Goal: Check status: Check status

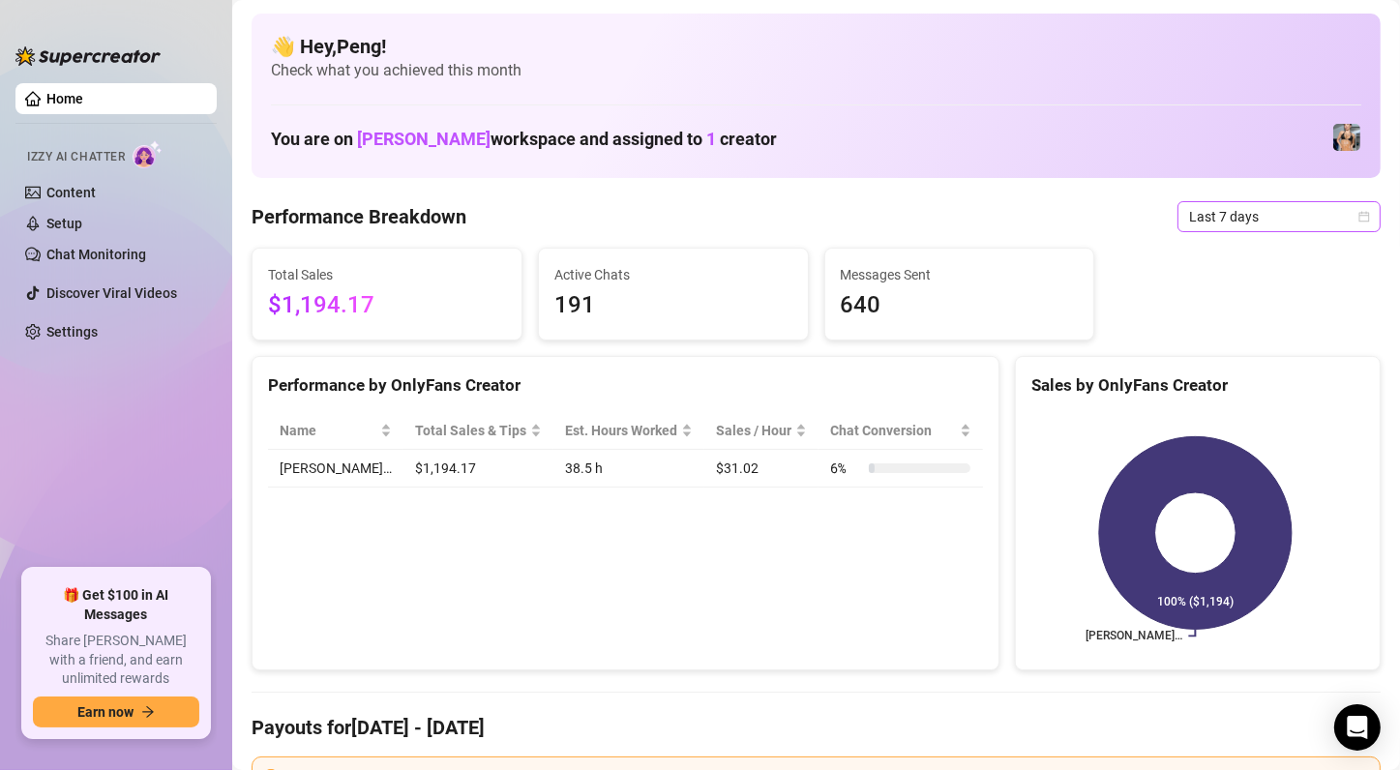
click at [1358, 211] on icon "calendar" at bounding box center [1364, 217] width 12 height 12
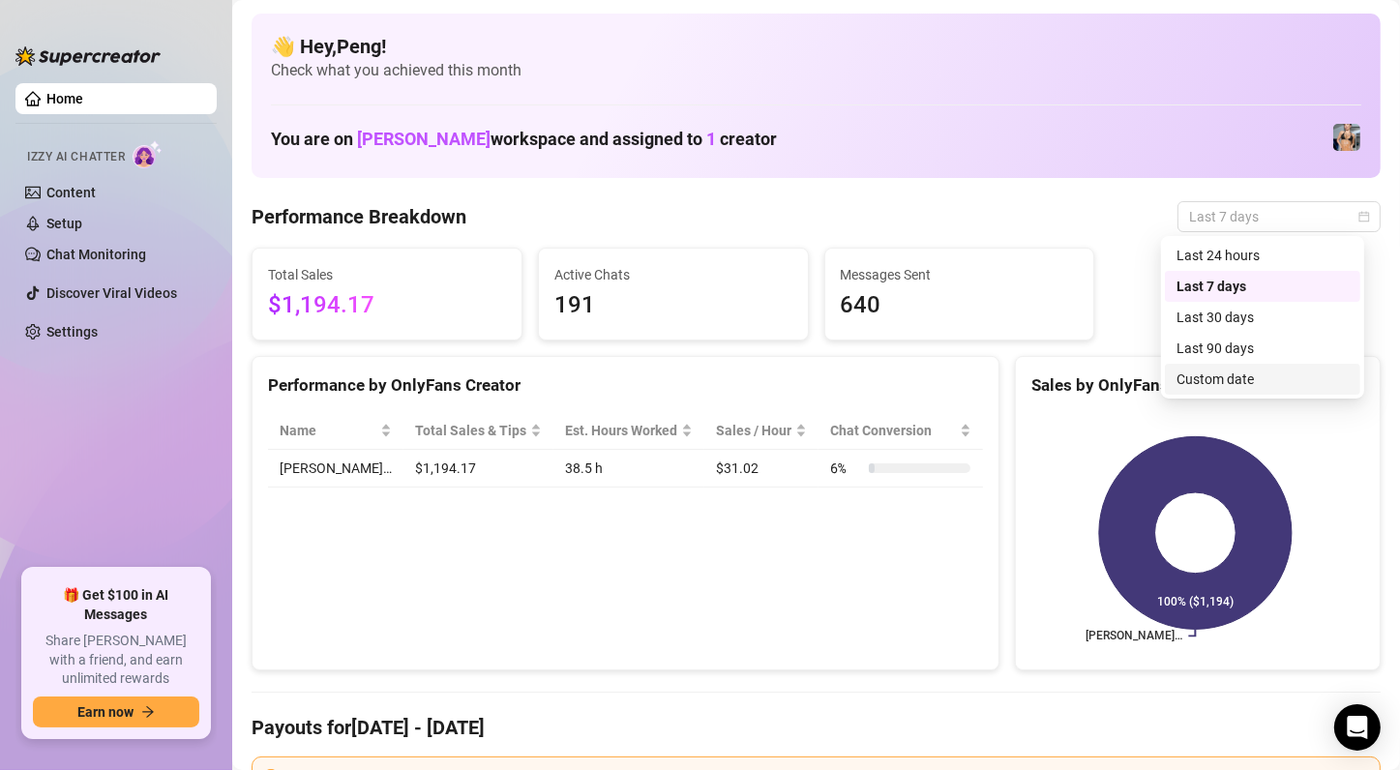
click at [1263, 381] on div "Custom date" at bounding box center [1262, 379] width 172 height 21
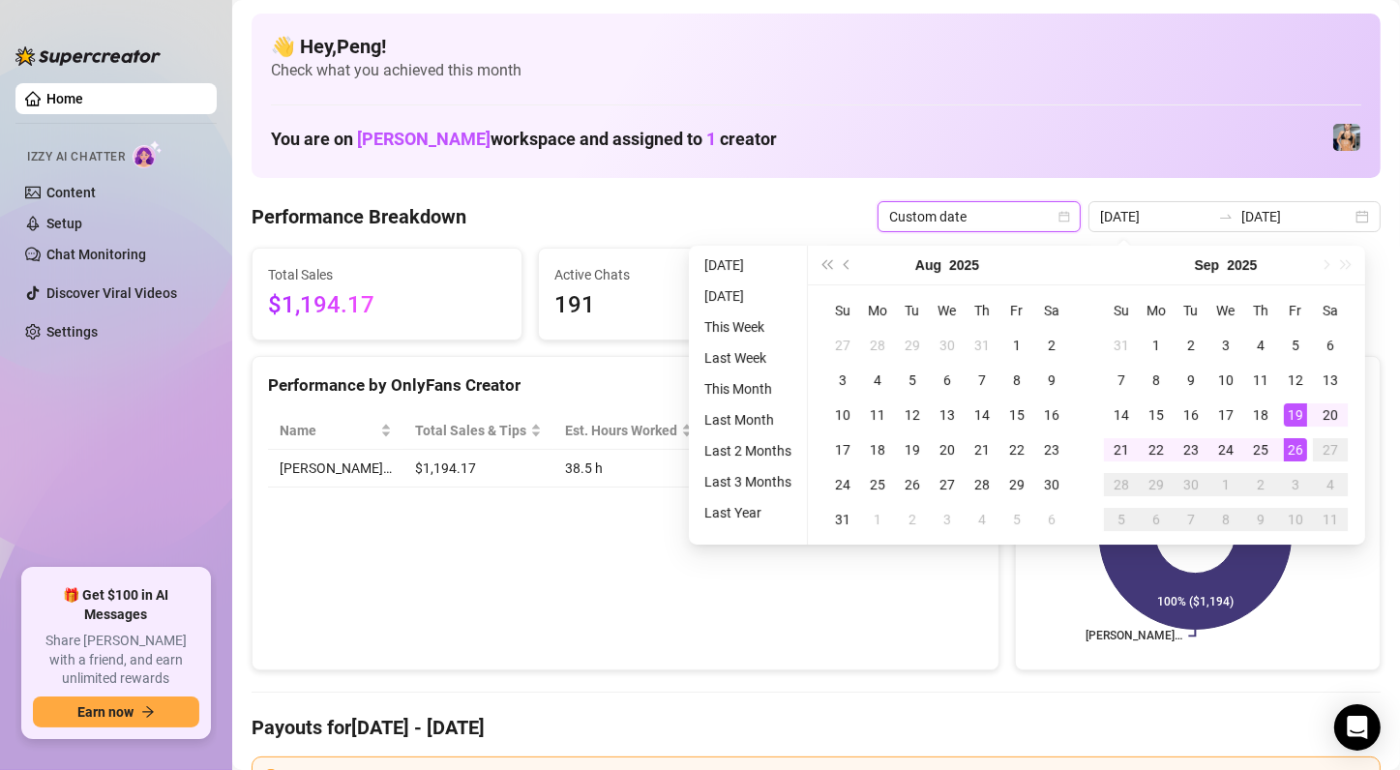
type input "[DATE]"
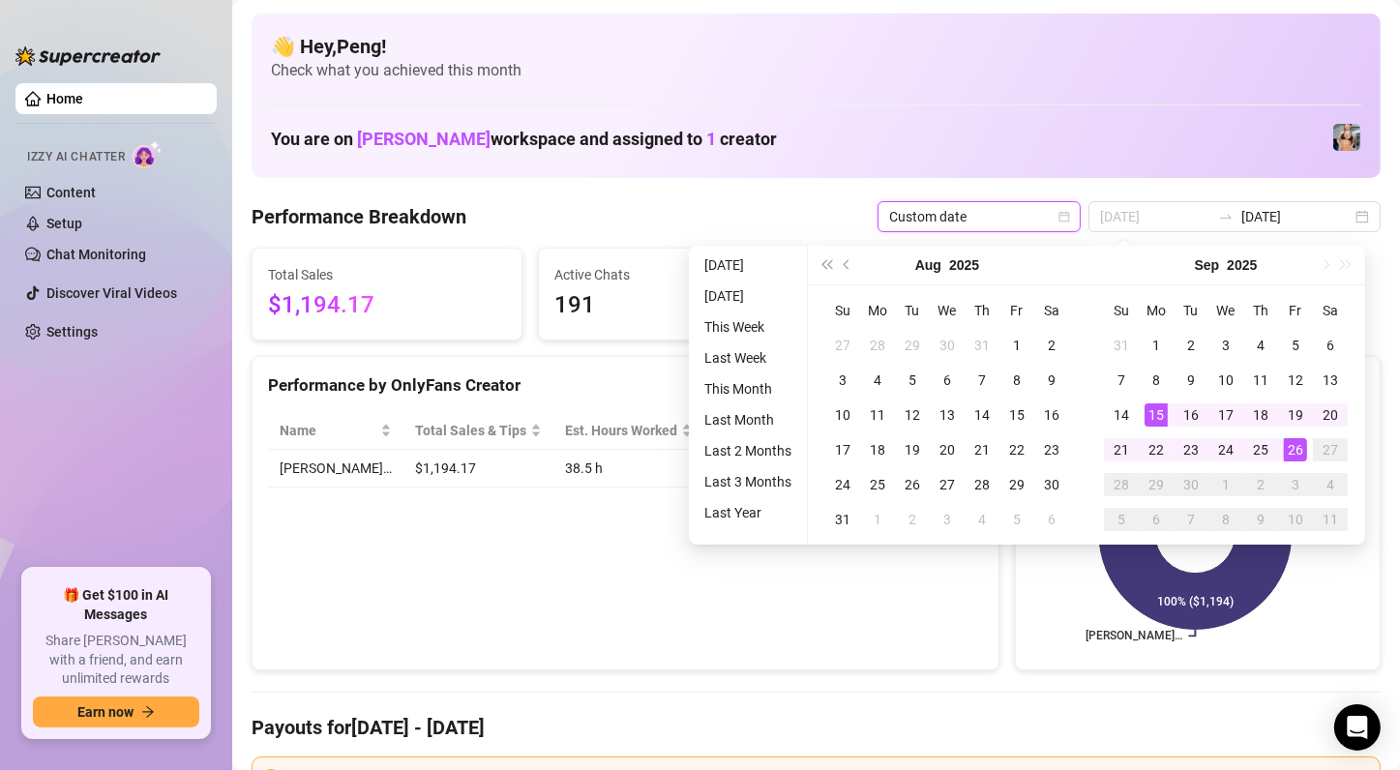
click at [1153, 418] on div "15" at bounding box center [1156, 414] width 23 height 23
type input "[DATE]"
click at [1295, 448] on div "26" at bounding box center [1295, 449] width 23 height 23
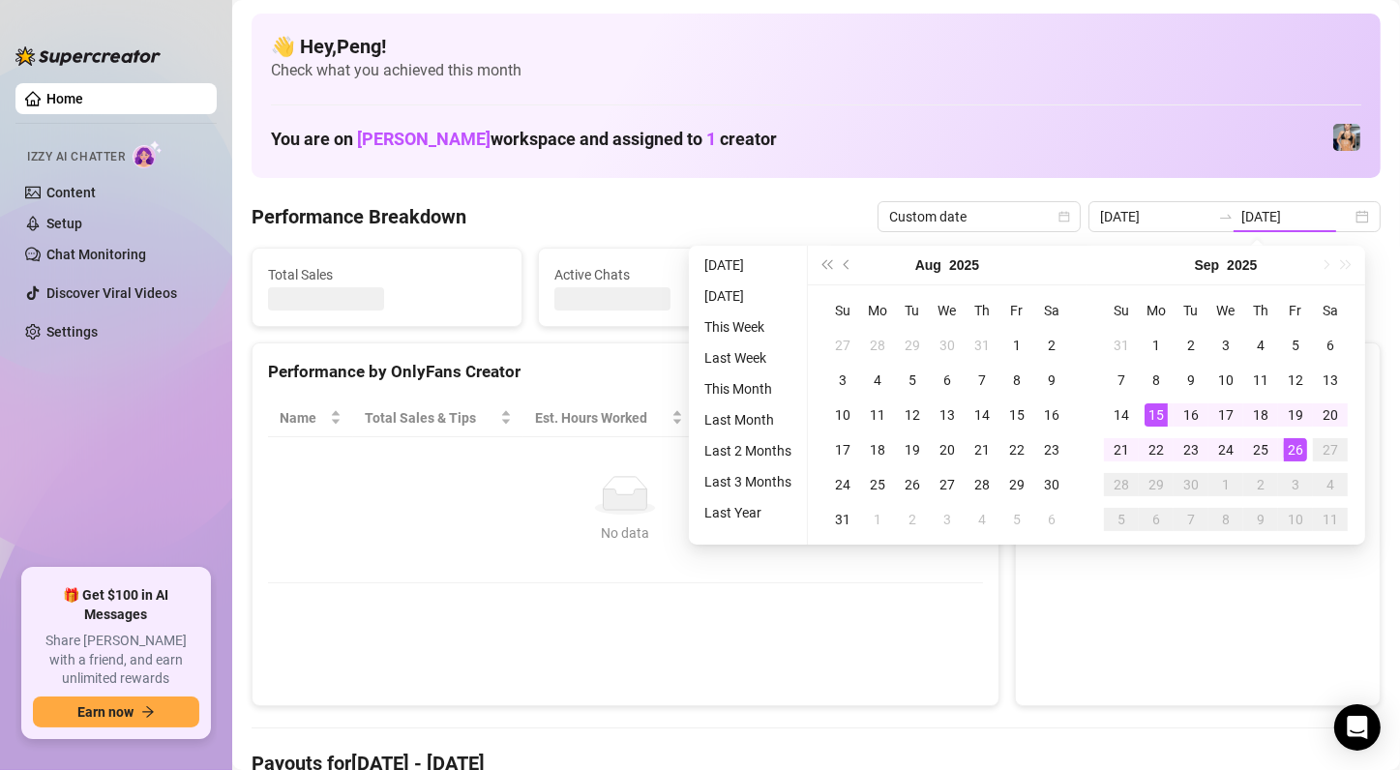
type input "[DATE]"
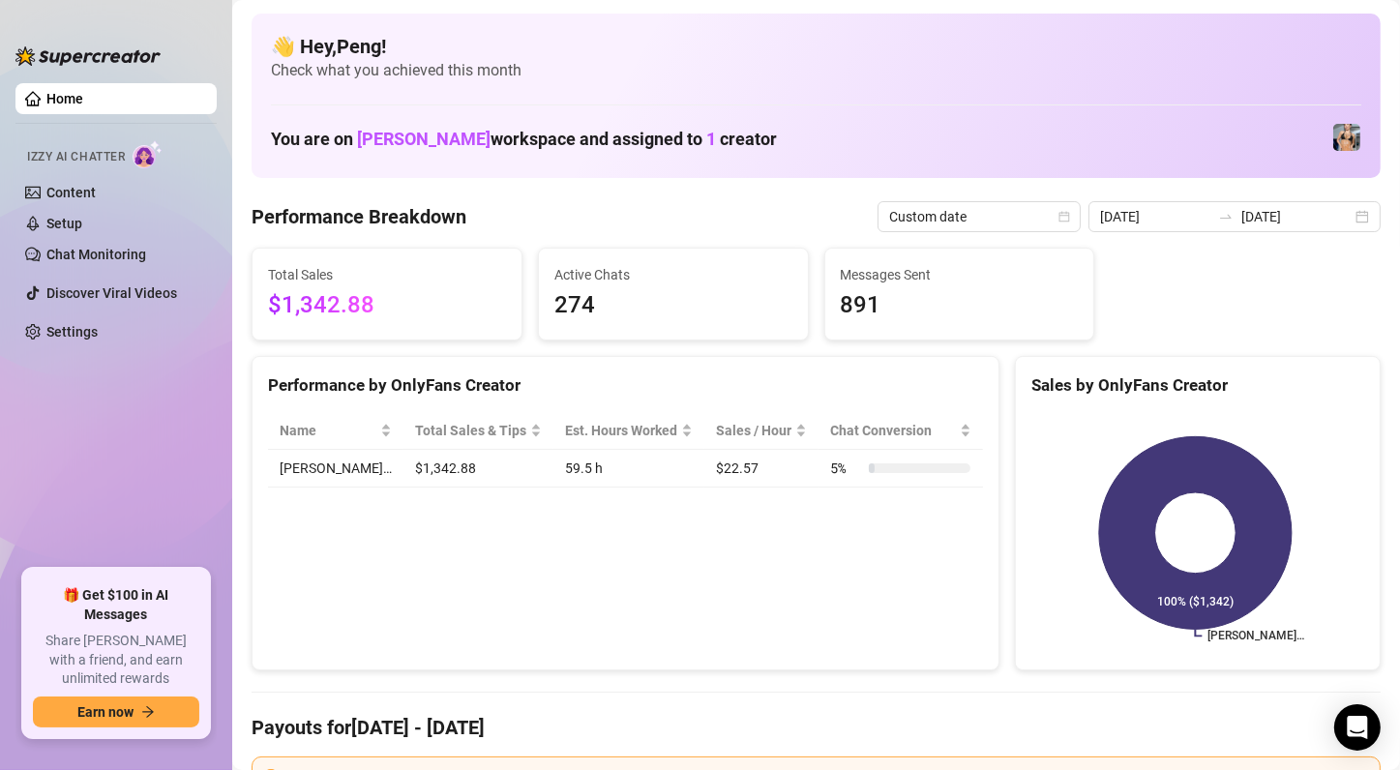
click at [788, 602] on div "Performance by OnlyFans Creator Name Total Sales & Tips Est. Hours Worked Sales…" at bounding box center [626, 513] width 748 height 315
